Goal: Information Seeking & Learning: Learn about a topic

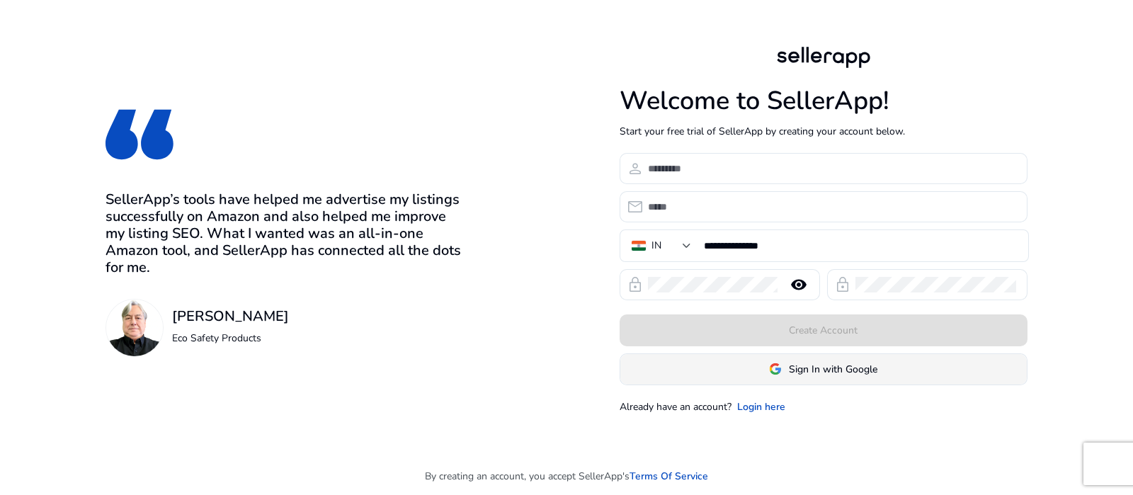
click at [805, 377] on span at bounding box center [823, 369] width 406 height 34
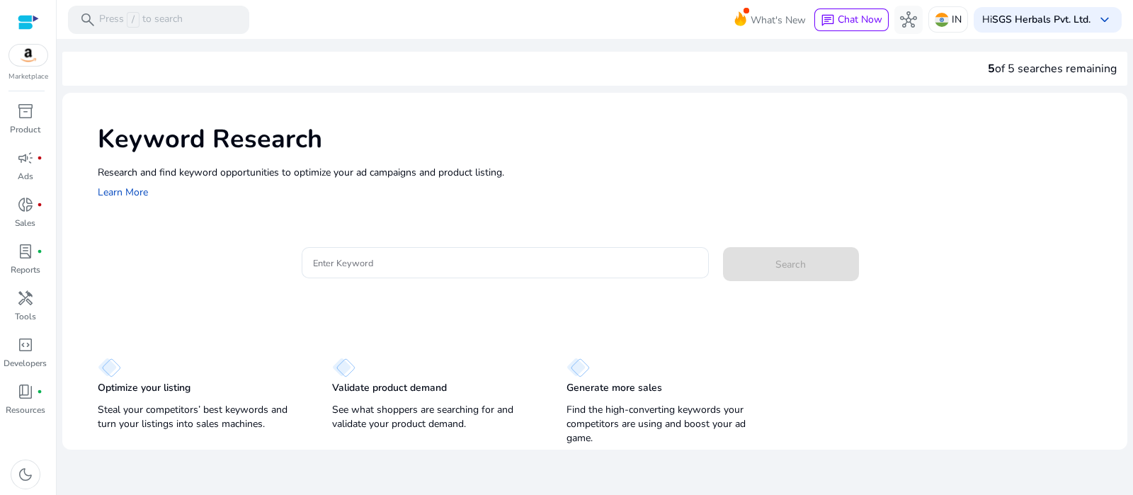
click at [138, 55] on div "5 of 5 searches remaining" at bounding box center [594, 69] width 1065 height 34
click at [462, 265] on input "Enter Keyword" at bounding box center [505, 263] width 385 height 16
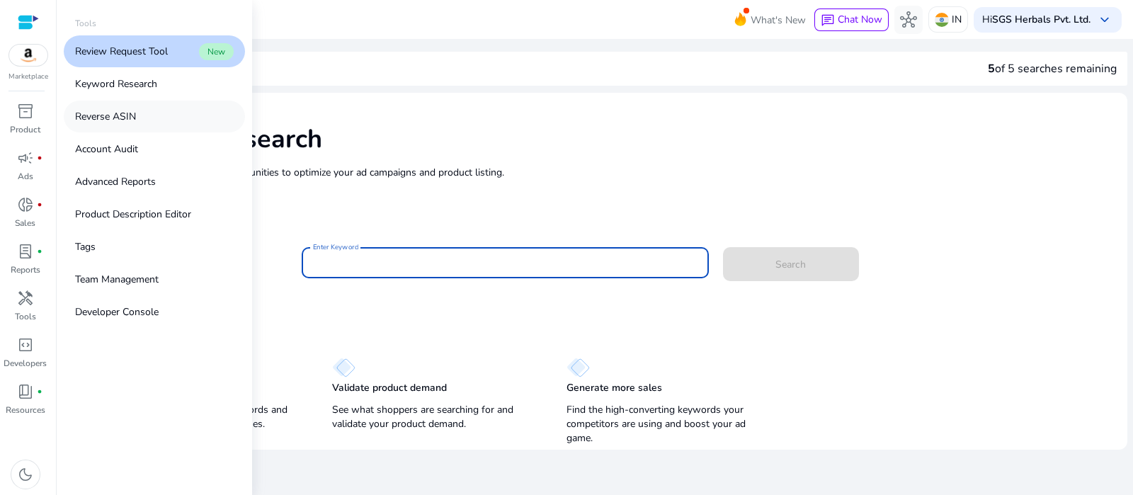
click at [139, 104] on link "Reverse ASIN" at bounding box center [154, 117] width 181 height 32
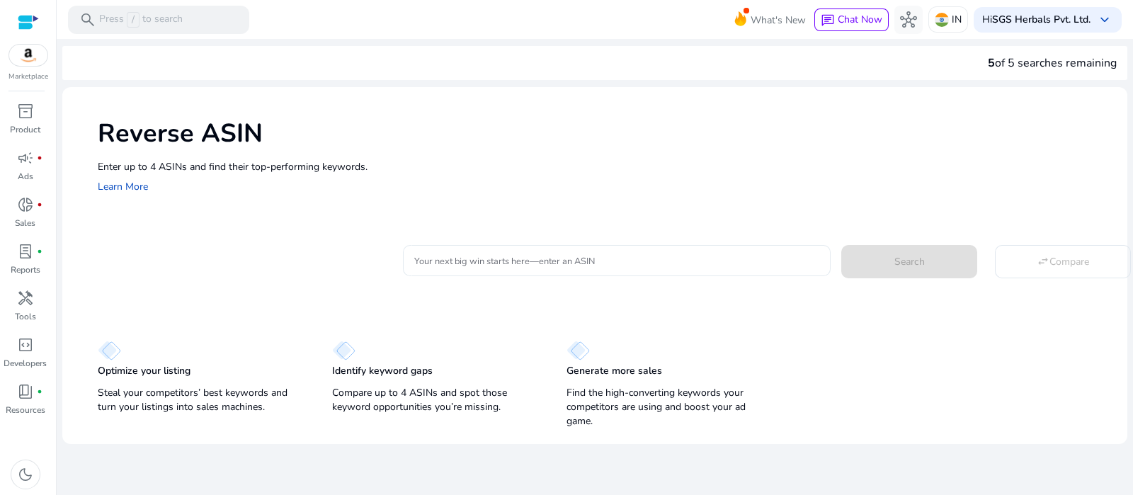
click at [490, 253] on input "Your next big win starts here—enter an ASIN" at bounding box center [616, 261] width 405 height 16
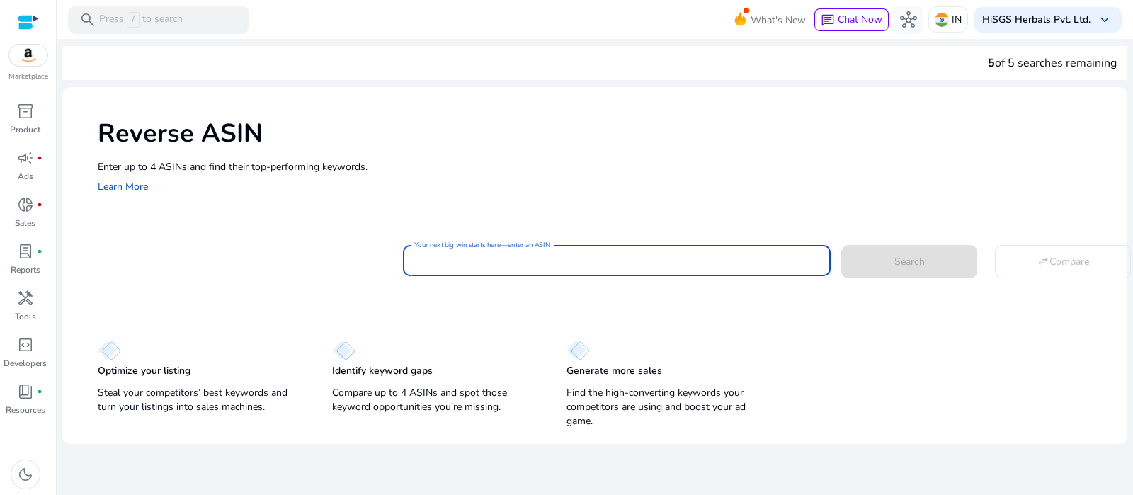
paste input "**********"
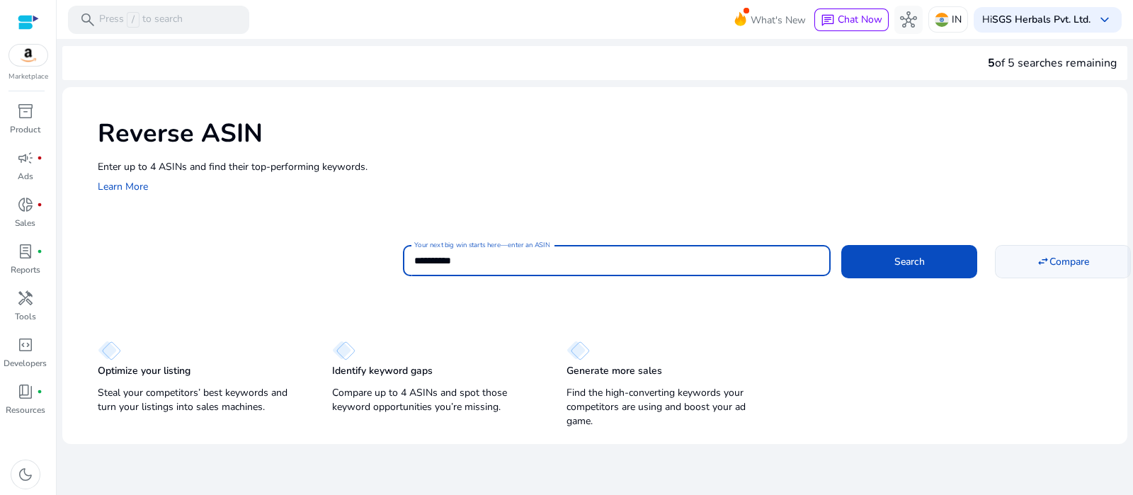
type input "**********"
click at [1033, 261] on span at bounding box center [1063, 261] width 135 height 34
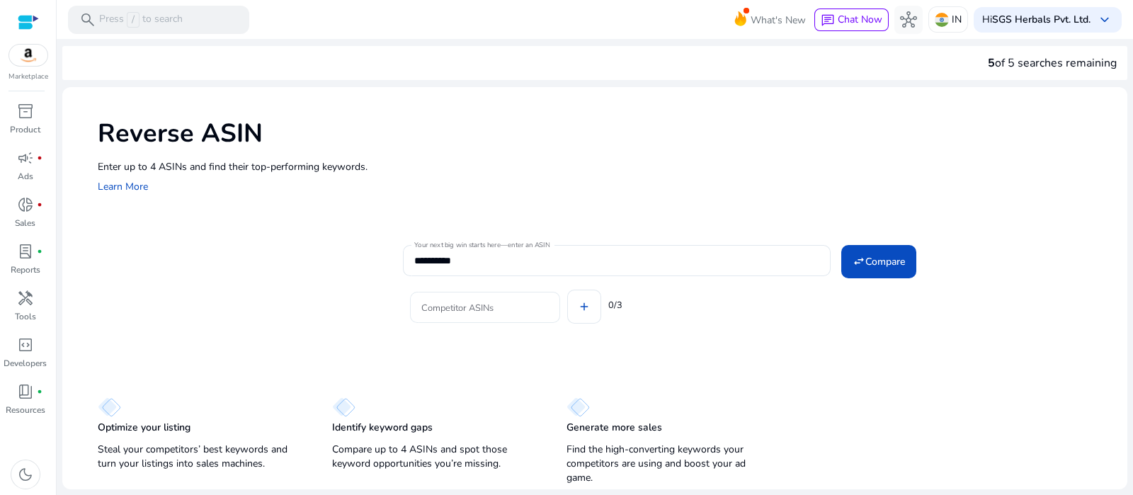
click at [533, 301] on input "Competitor ASINs" at bounding box center [484, 308] width 127 height 16
paste input "**********"
type input "**********"
click at [593, 308] on div "Competitor ASINs add 0/3" at bounding box center [759, 304] width 713 height 57
click at [581, 306] on input "Competitor ASINs" at bounding box center [593, 308] width 127 height 16
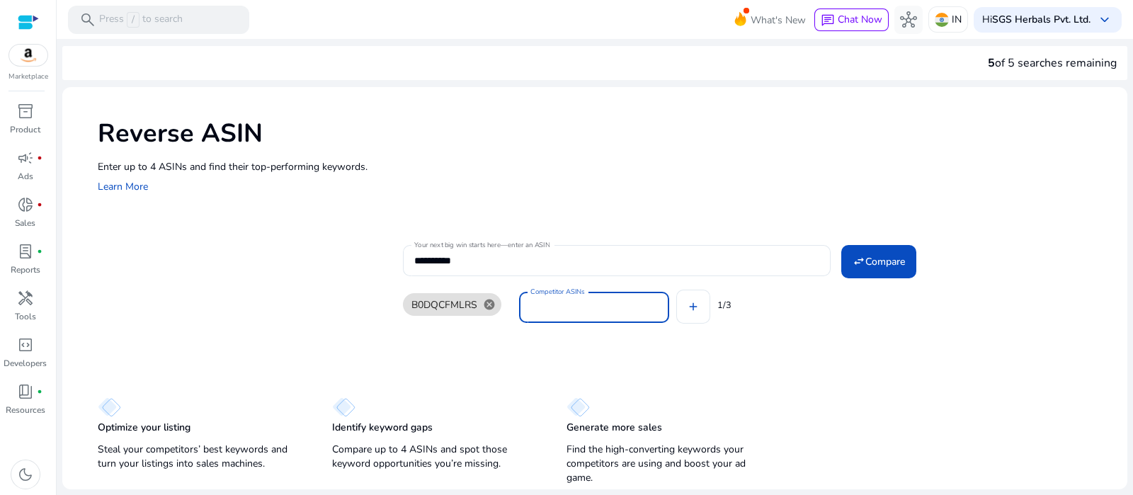
paste input "**********"
type input "**********"
click at [725, 307] on div "B0DQCFMLRS cancel Competitor ASINs add 1/3" at bounding box center [759, 304] width 713 height 57
click at [687, 302] on input "Competitor ASINs" at bounding box center [704, 308] width 127 height 16
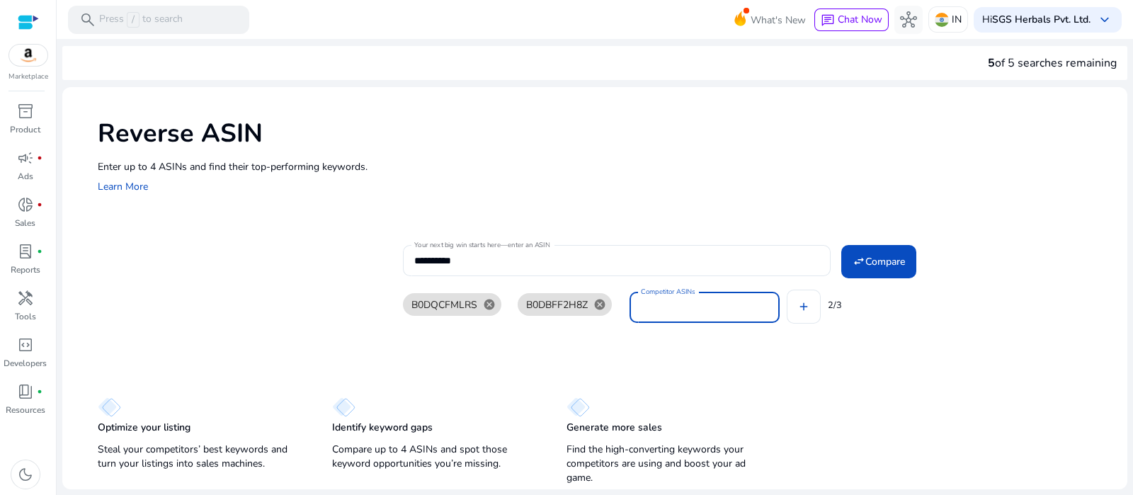
paste input "**********"
type input "**********"
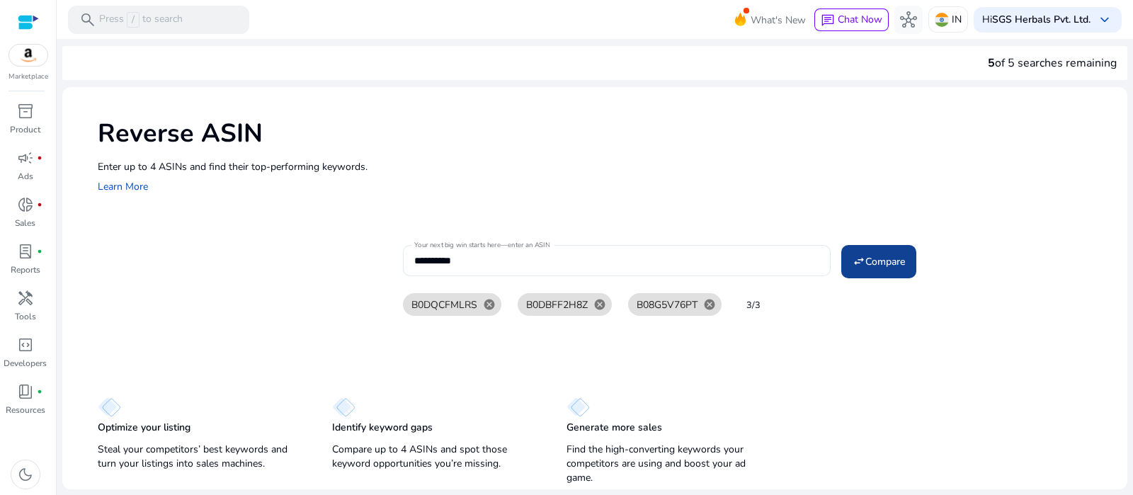
click at [882, 272] on span at bounding box center [878, 261] width 75 height 34
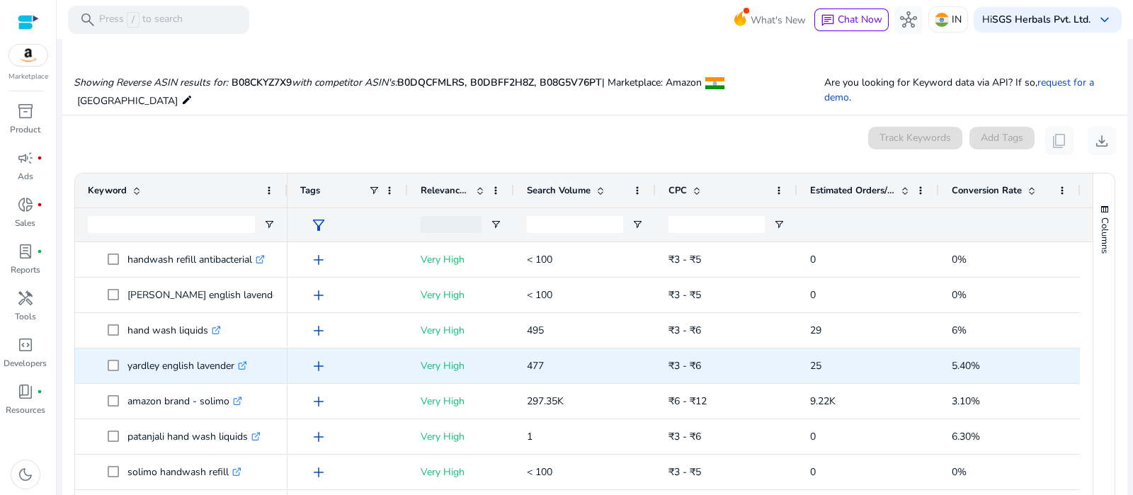
scroll to position [208, 0]
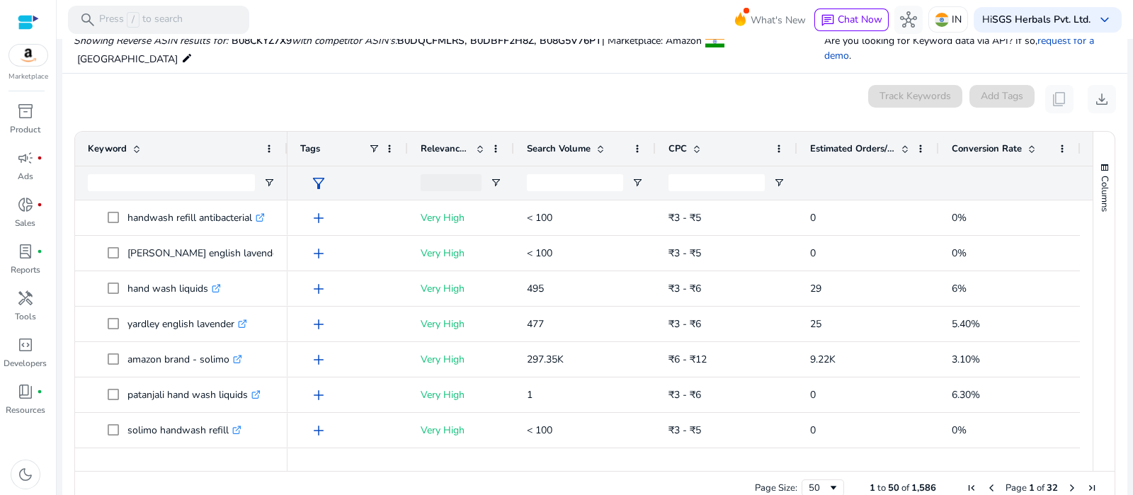
click at [901, 143] on span at bounding box center [904, 148] width 11 height 11
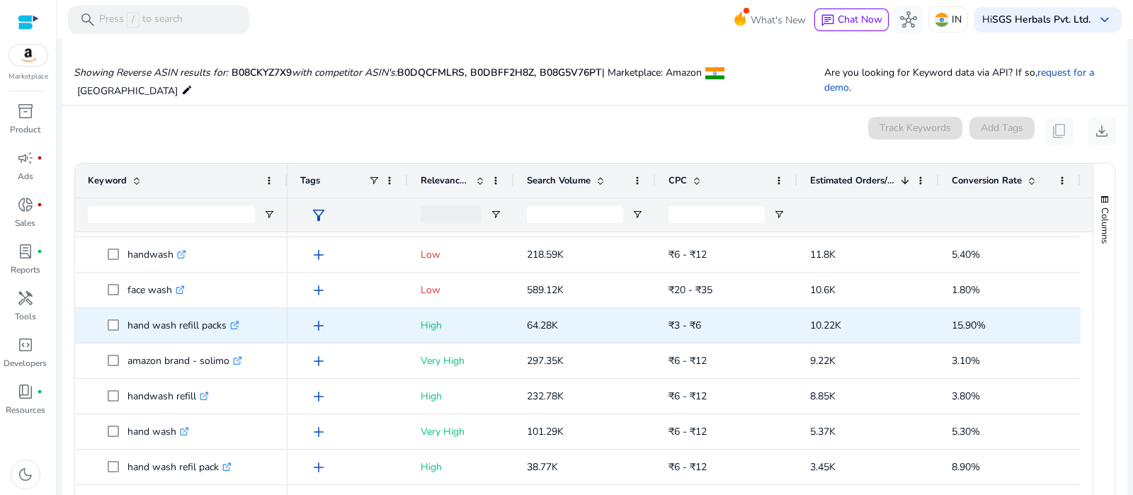
scroll to position [0, 0]
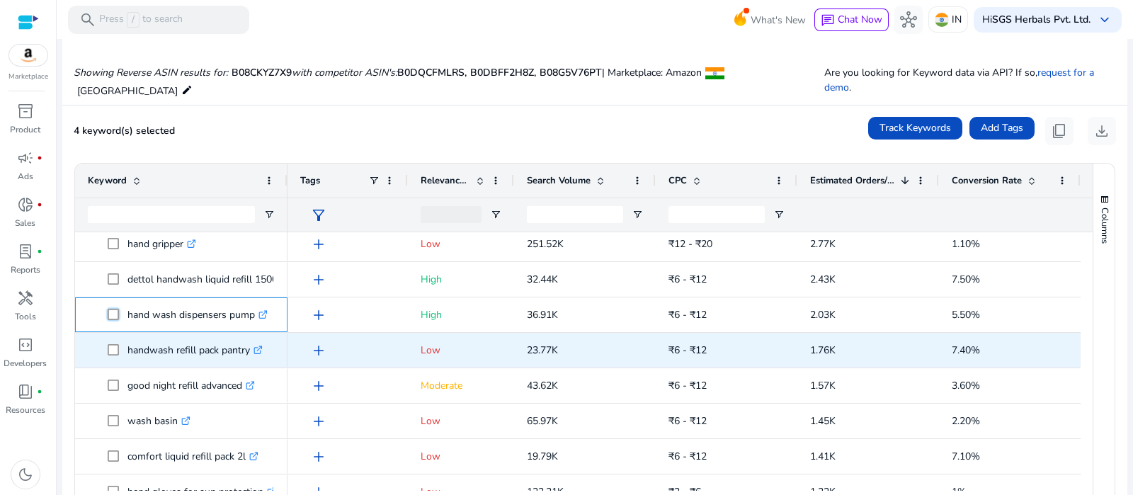
scroll to position [266, 0]
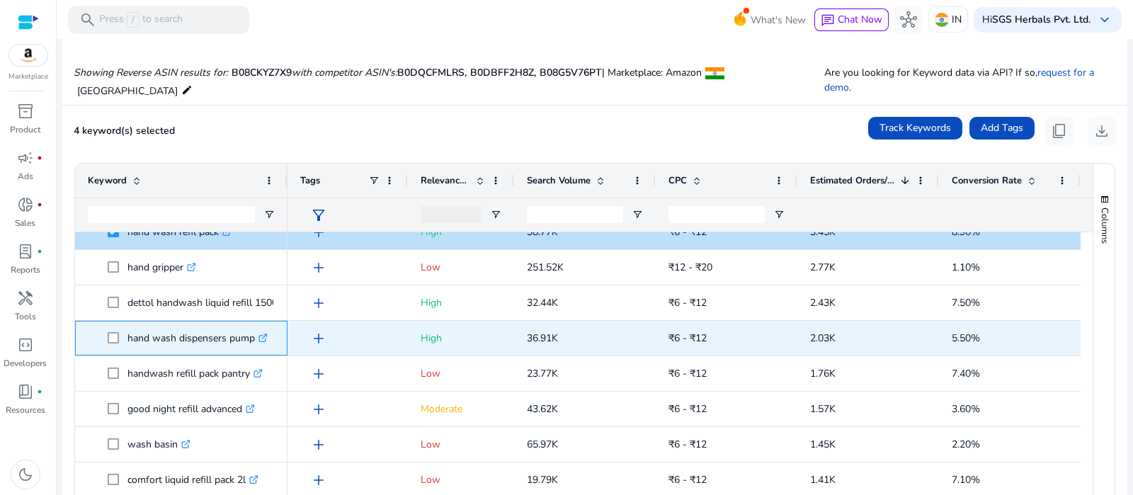
click at [266, 334] on icon at bounding box center [264, 336] width 5 height 5
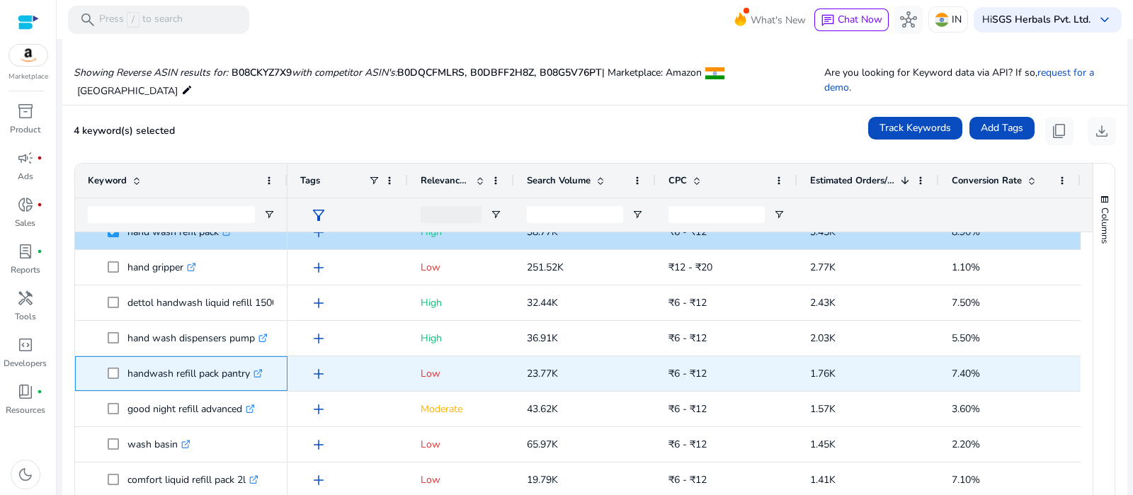
click at [261, 369] on icon ".st0{fill:#2c8af8}" at bounding box center [258, 373] width 9 height 9
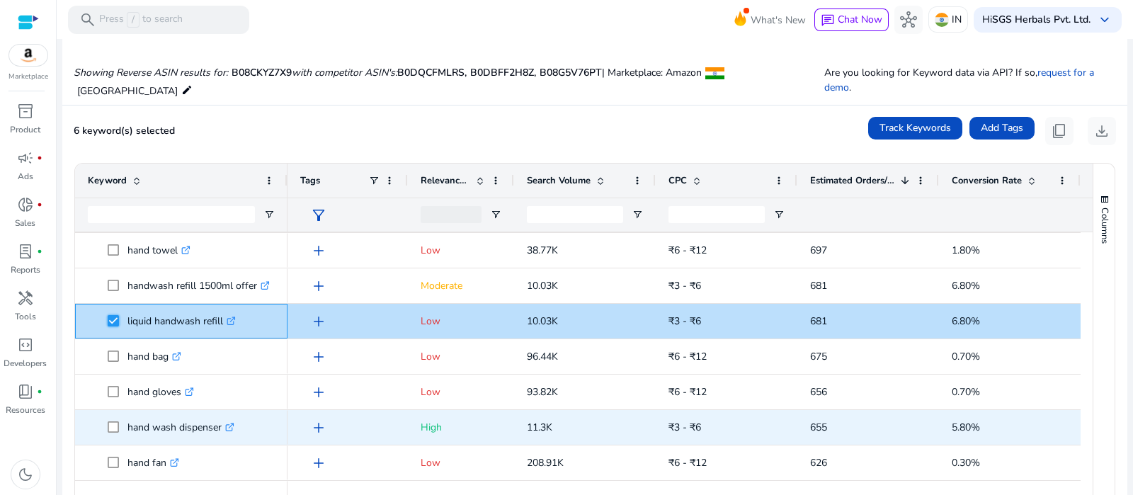
scroll to position [797, 0]
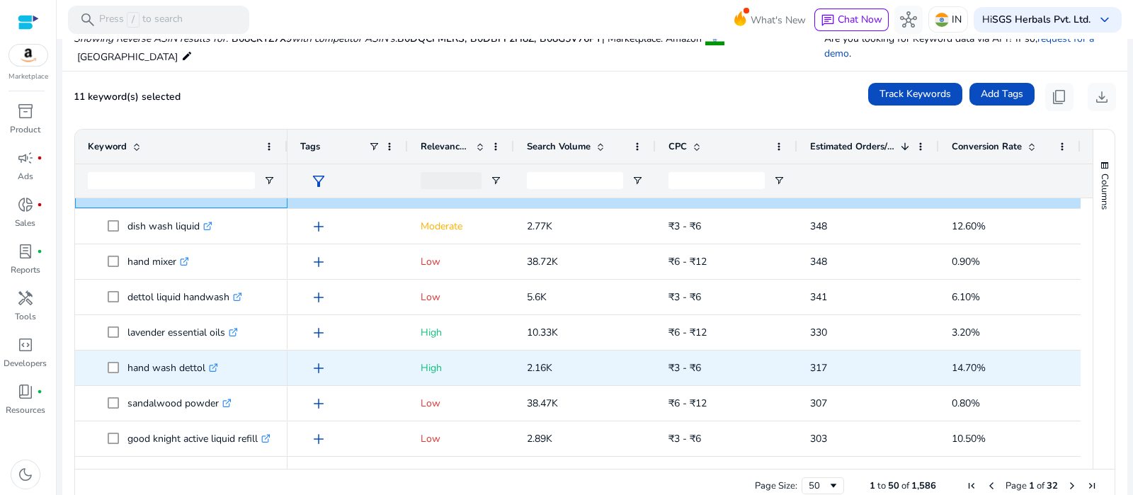
scroll to position [222, 0]
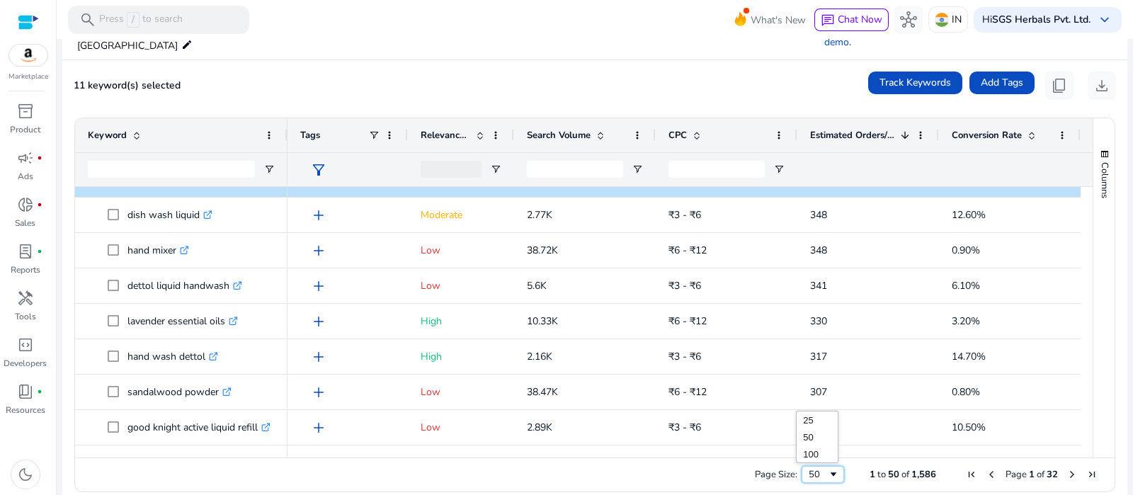
click at [802, 466] on div "50" at bounding box center [823, 474] width 42 height 17
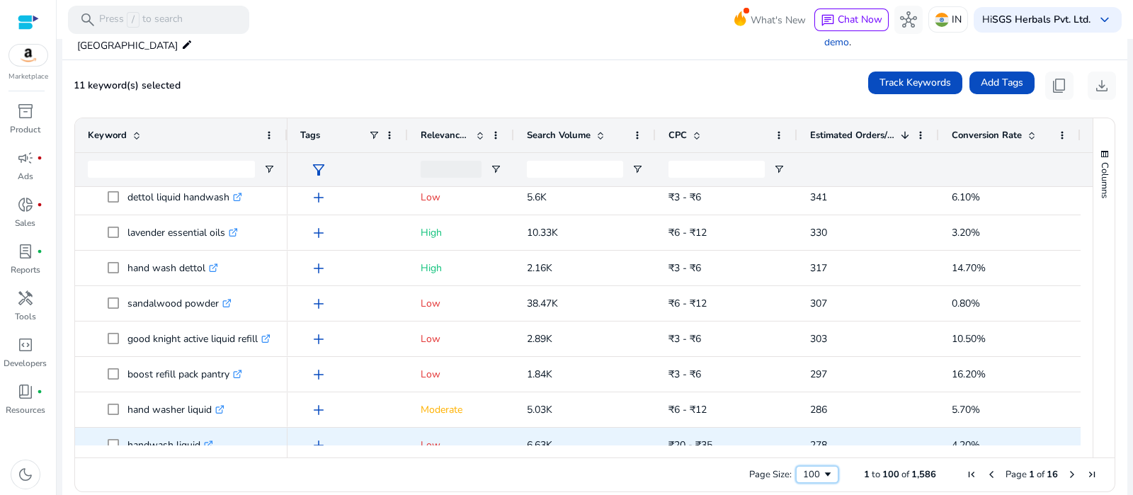
scroll to position [1689, 0]
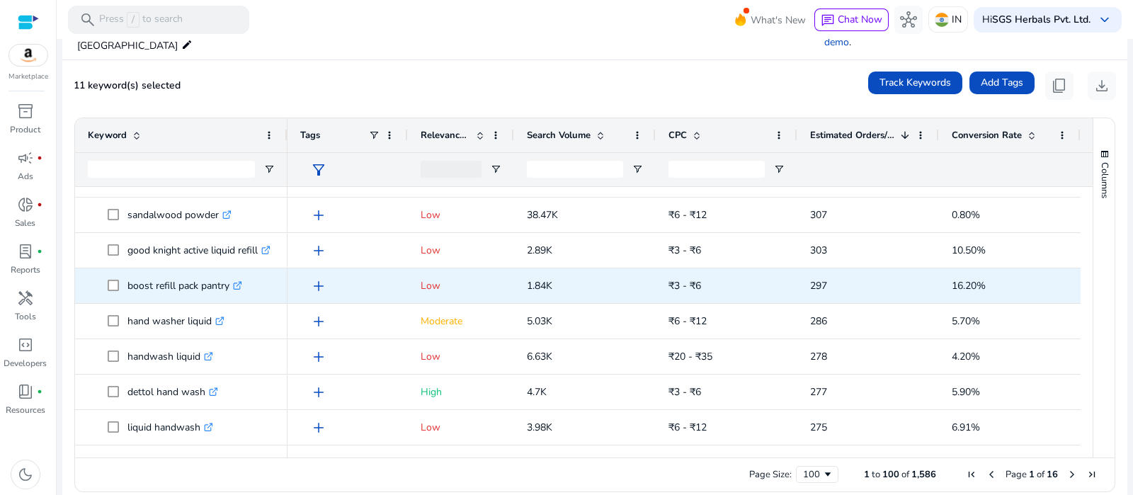
click at [242, 281] on icon ".st0{fill:#2c8af8}" at bounding box center [237, 285] width 9 height 9
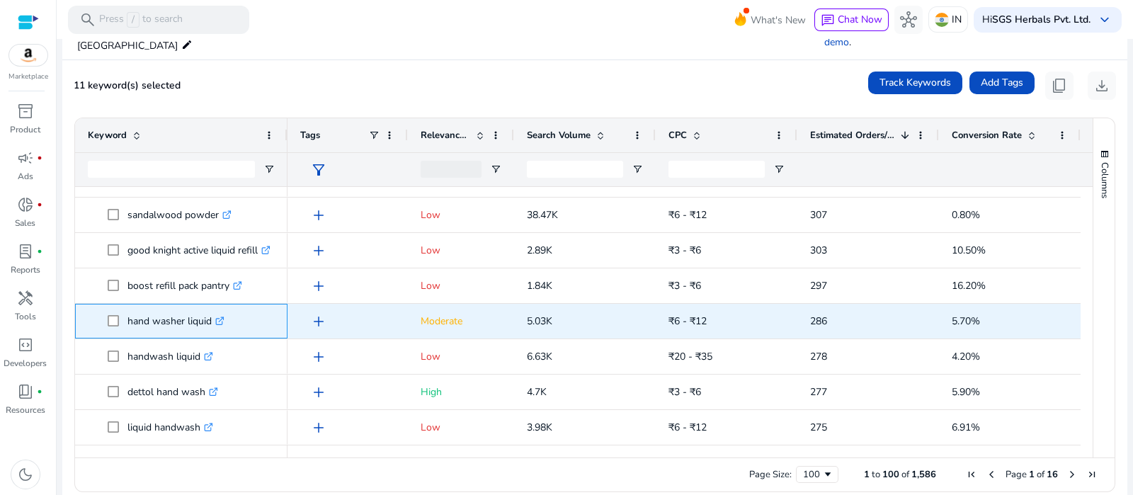
click at [220, 317] on icon ".st0{fill:#2c8af8}" at bounding box center [219, 321] width 9 height 9
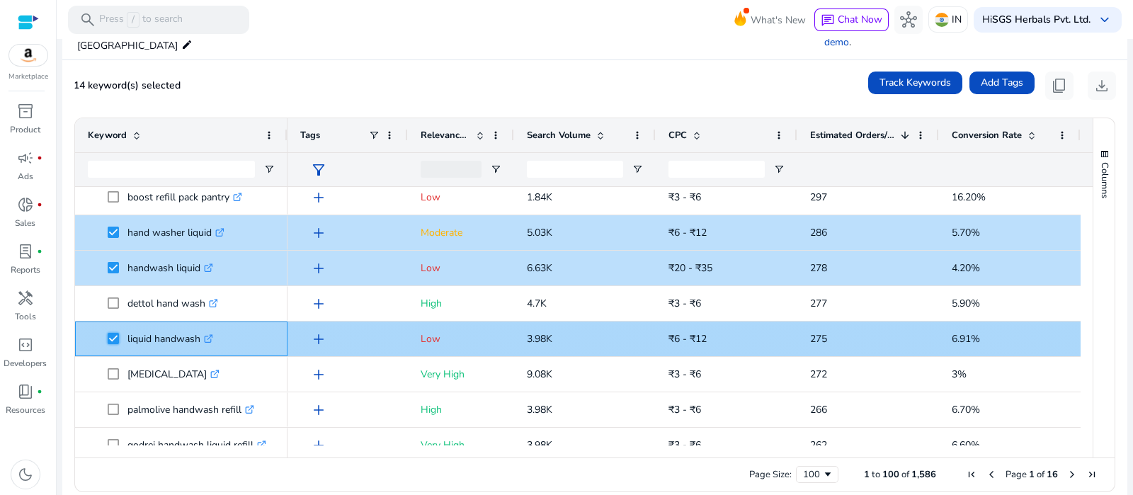
scroll to position [1866, 0]
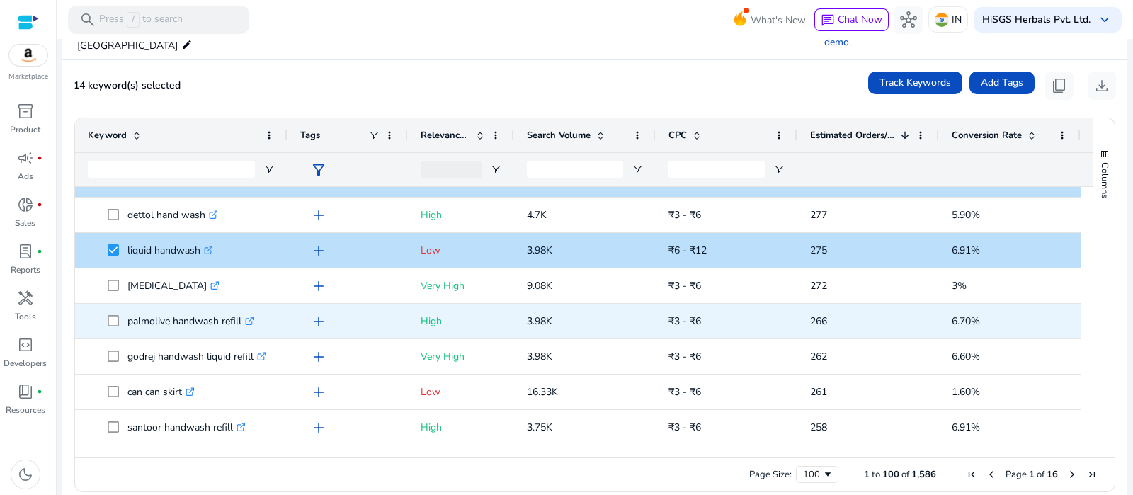
click at [253, 318] on icon at bounding box center [249, 321] width 7 height 7
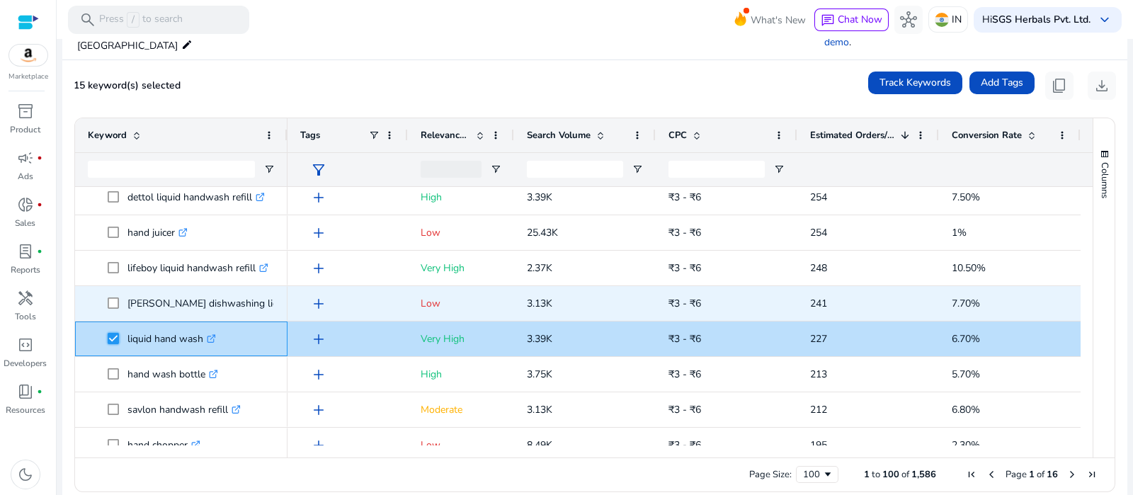
scroll to position [2220, 0]
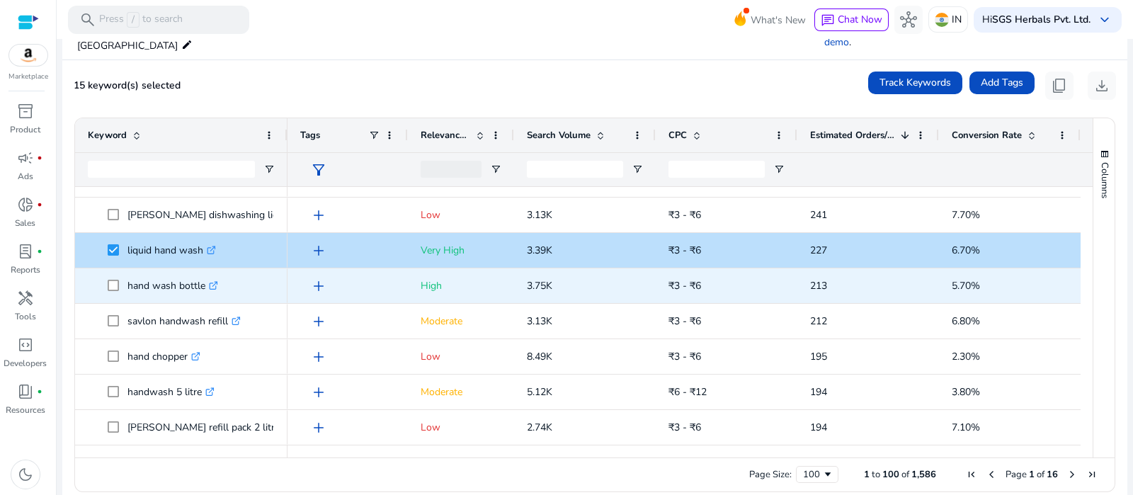
click at [212, 281] on icon ".st0{fill:#2c8af8}" at bounding box center [213, 285] width 9 height 9
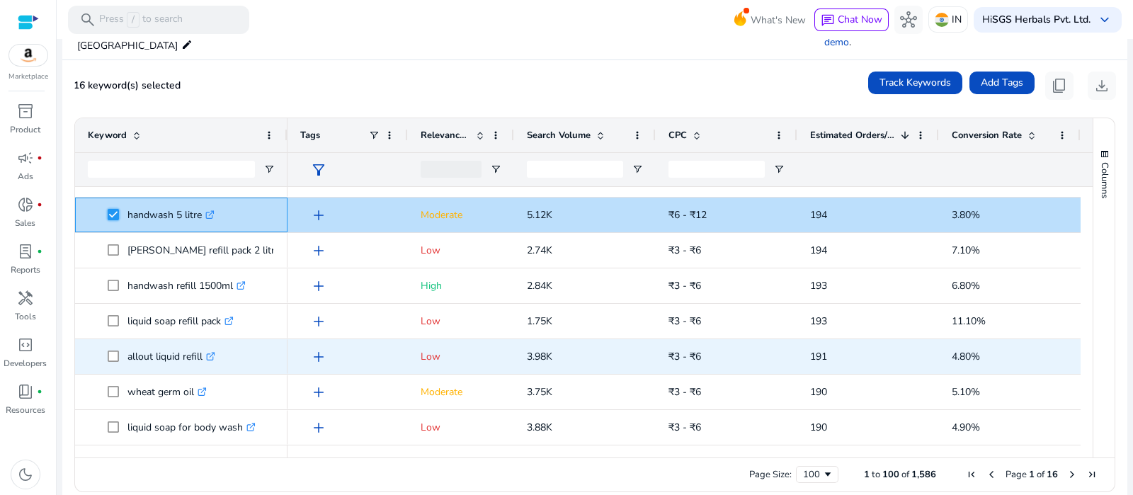
scroll to position [2397, 0]
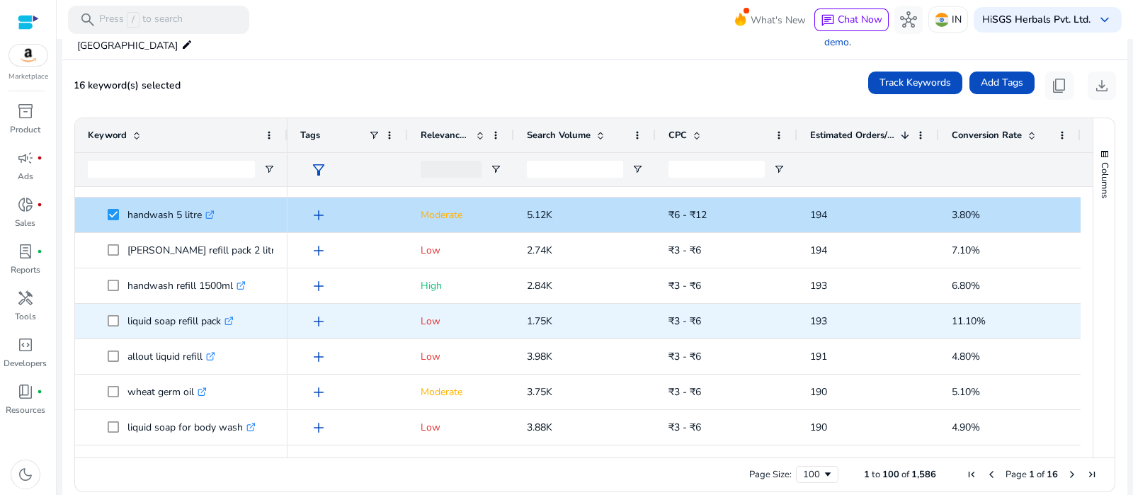
click at [234, 317] on icon at bounding box center [232, 319] width 4 height 4
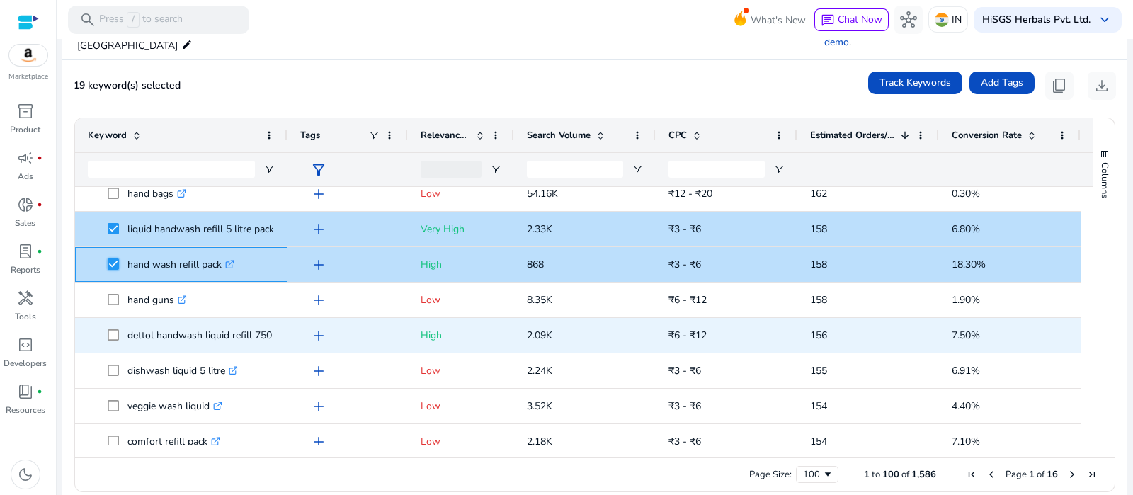
scroll to position [3282, 0]
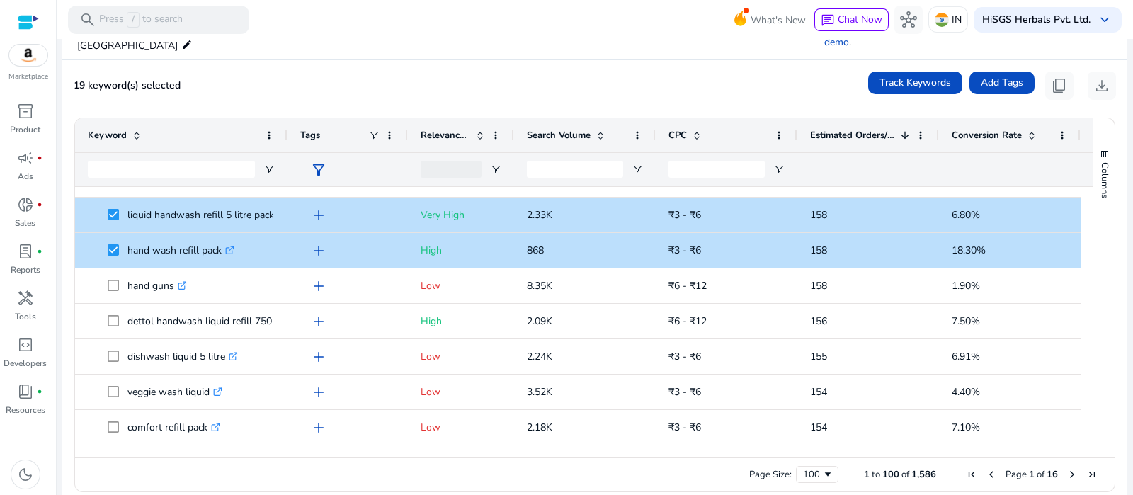
click at [1066, 469] on span "Next Page" at bounding box center [1071, 474] width 11 height 11
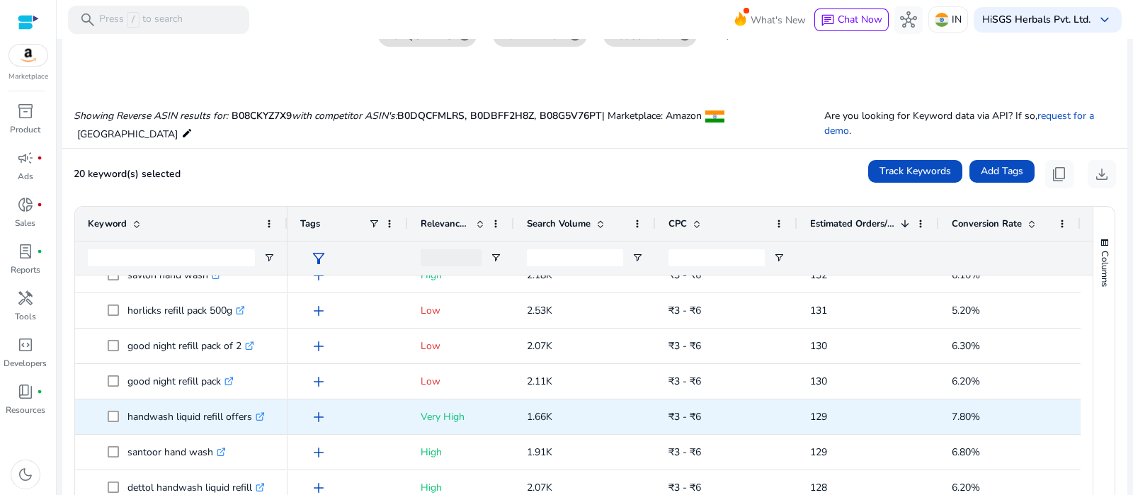
scroll to position [531, 0]
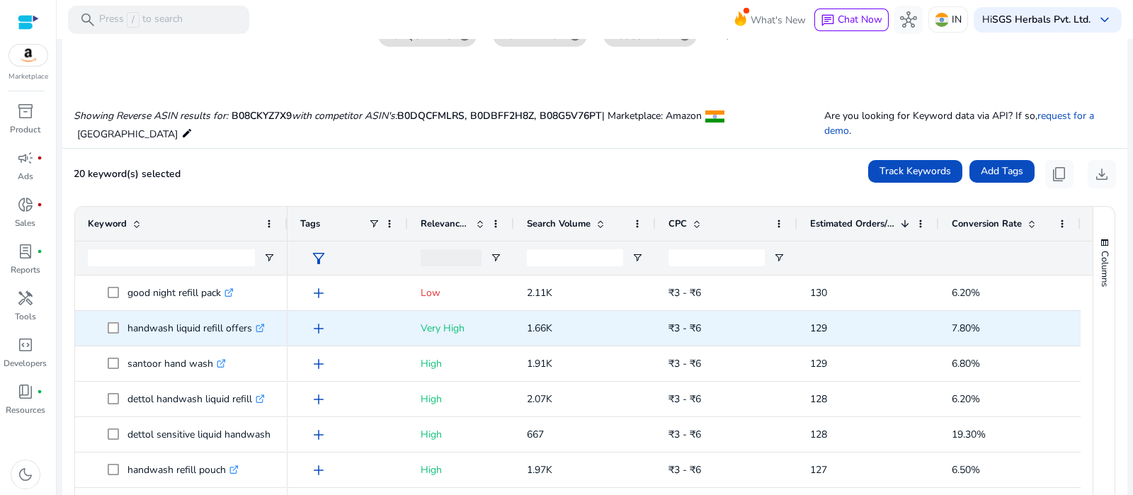
click at [263, 324] on icon ".st0{fill:#2c8af8}" at bounding box center [260, 328] width 9 height 9
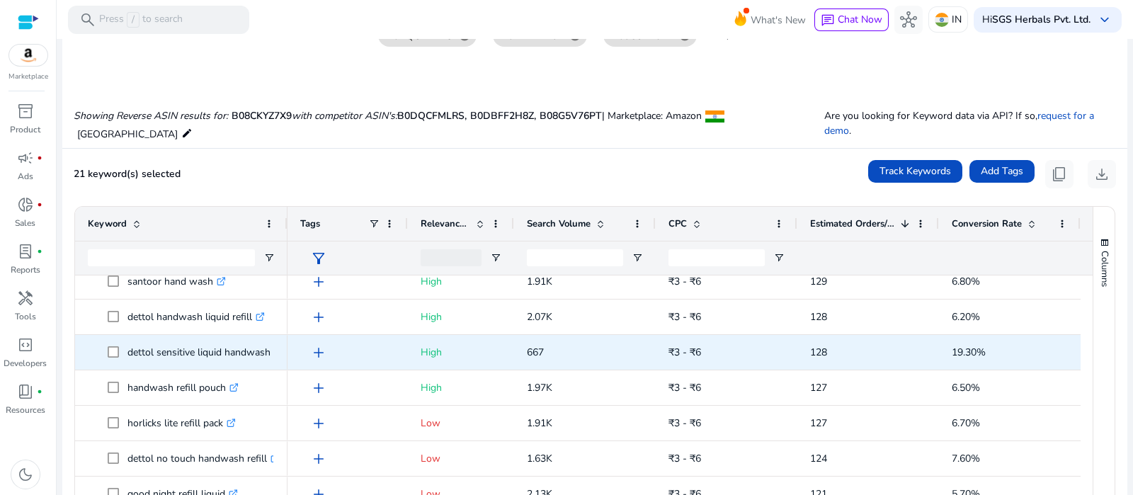
scroll to position [619, 0]
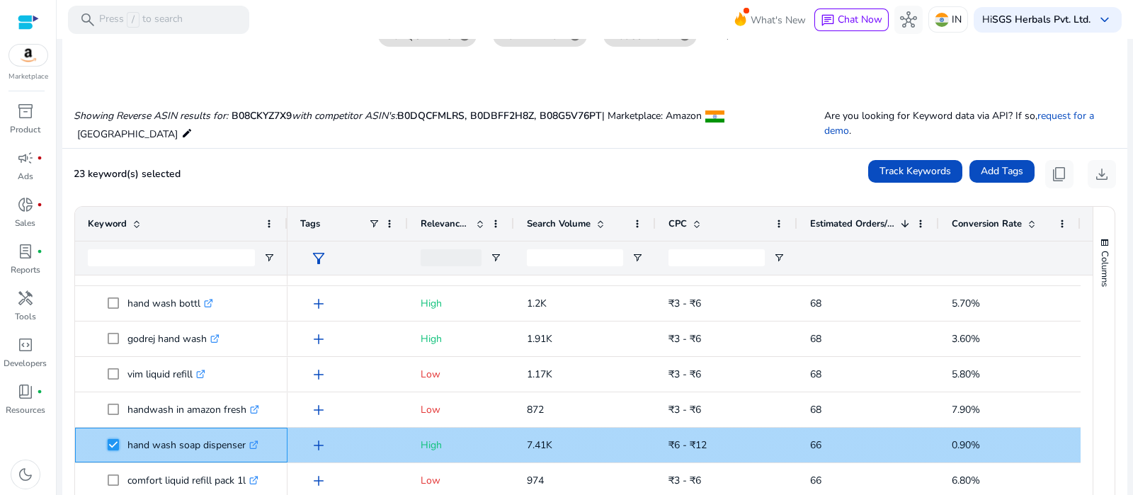
scroll to position [222, 0]
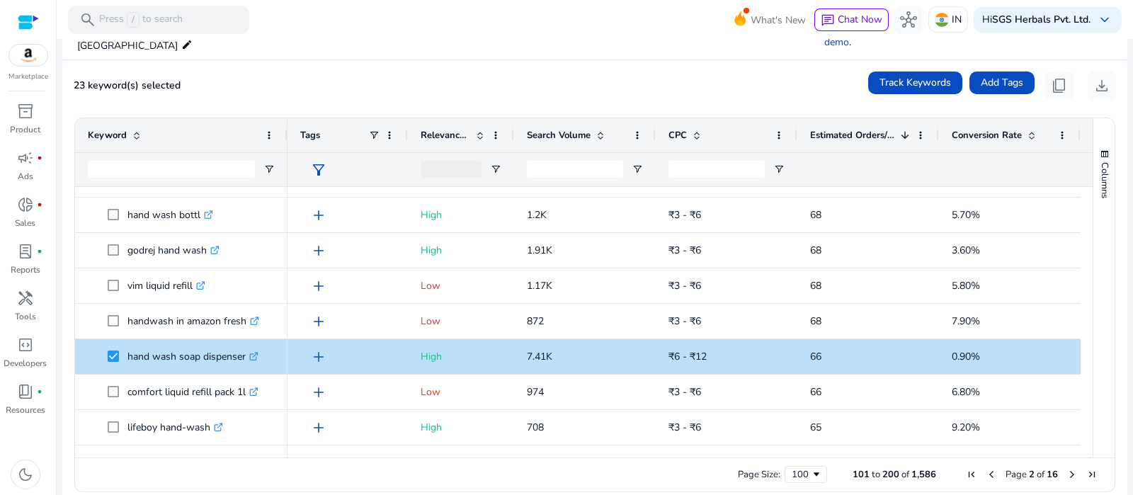
click at [1069, 469] on span "Next Page" at bounding box center [1071, 474] width 11 height 11
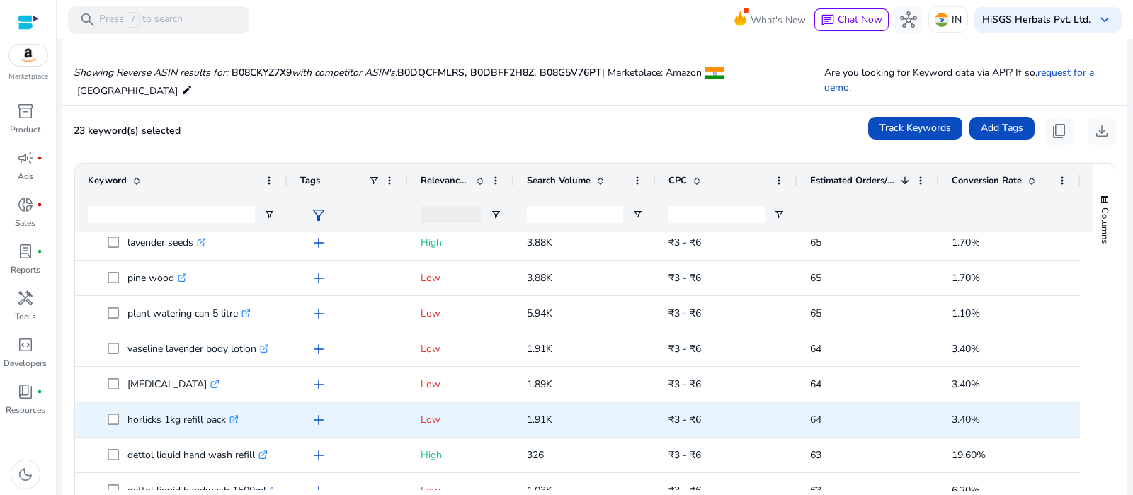
scroll to position [0, 0]
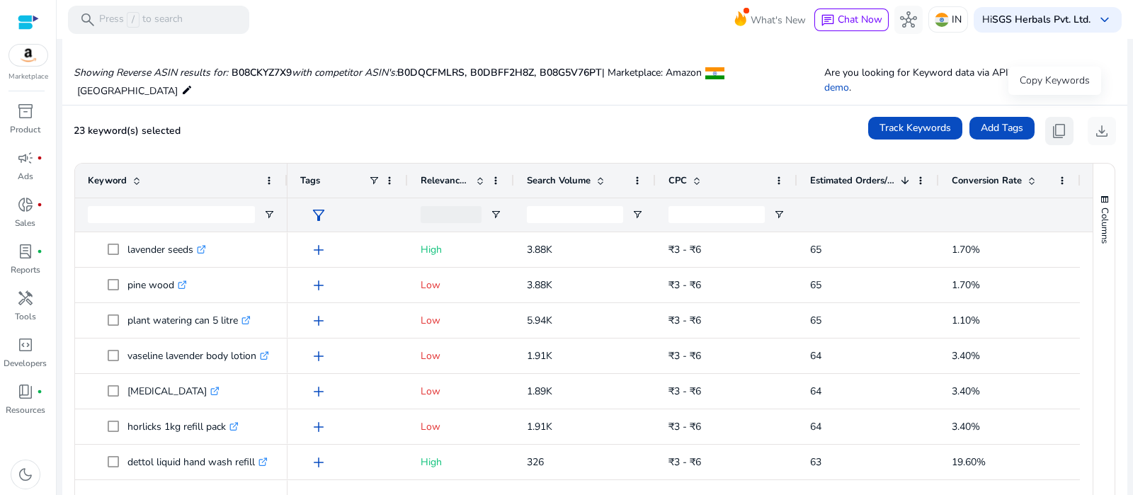
click at [1060, 123] on span "content_copy" at bounding box center [1059, 131] width 17 height 17
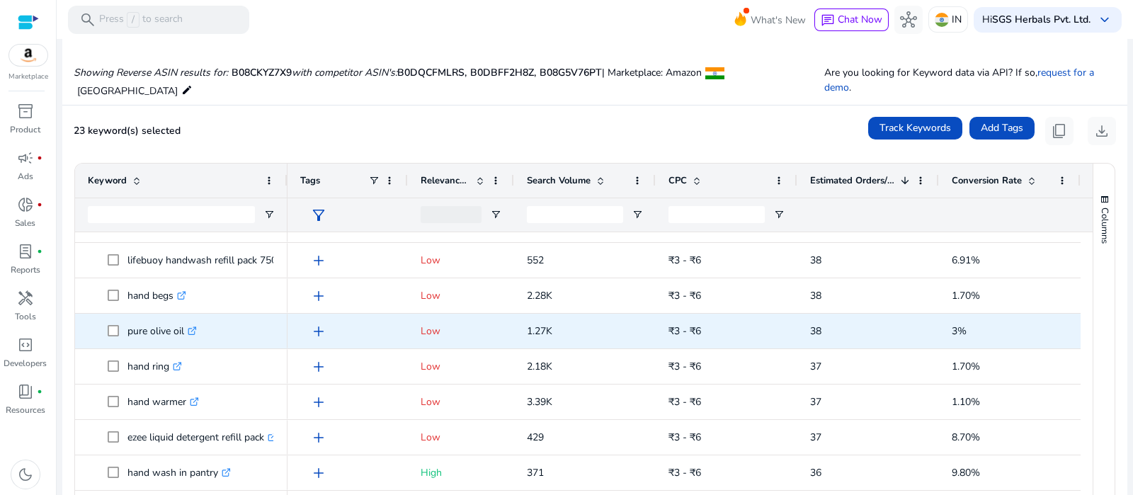
scroll to position [222, 0]
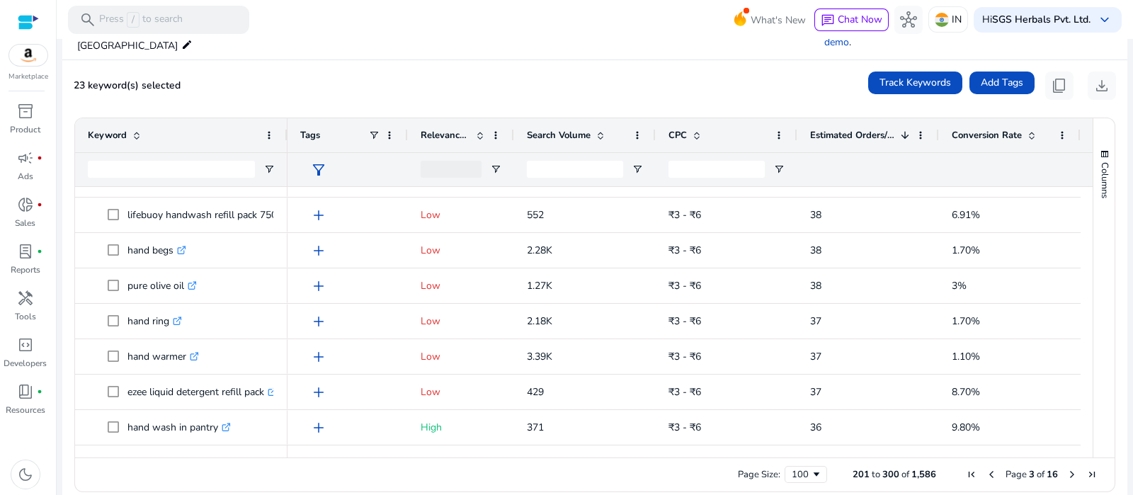
click at [966, 469] on span "First Page" at bounding box center [971, 474] width 11 height 11
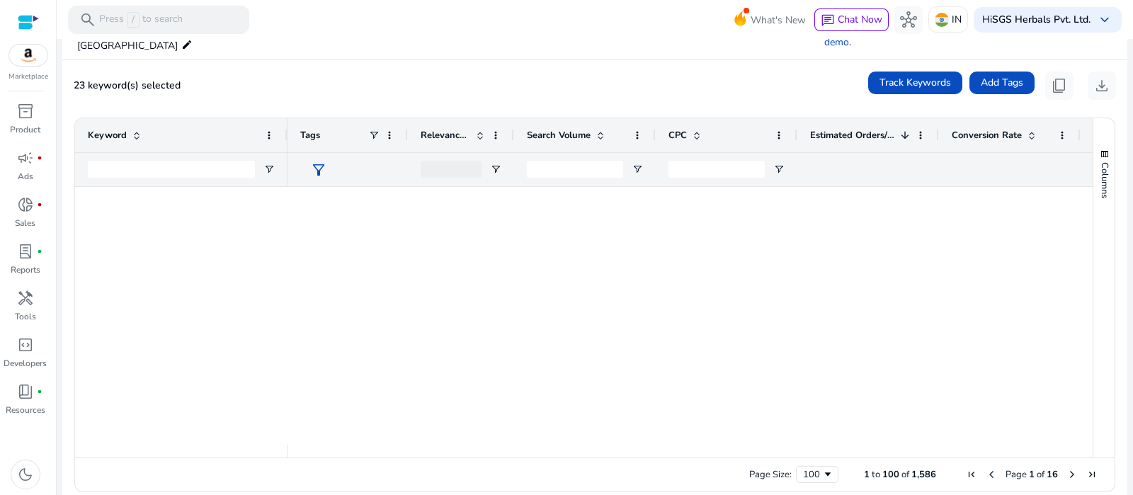
scroll to position [0, 0]
